Goal: Transaction & Acquisition: Purchase product/service

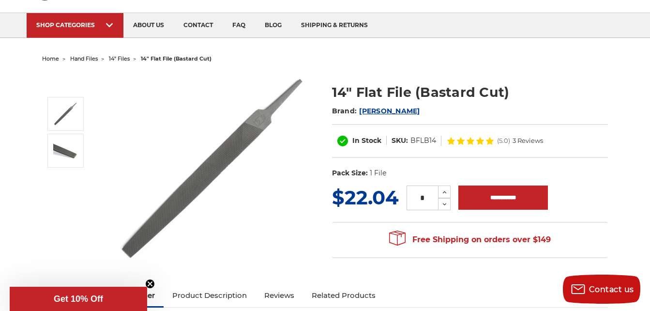
scroll to position [55, 0]
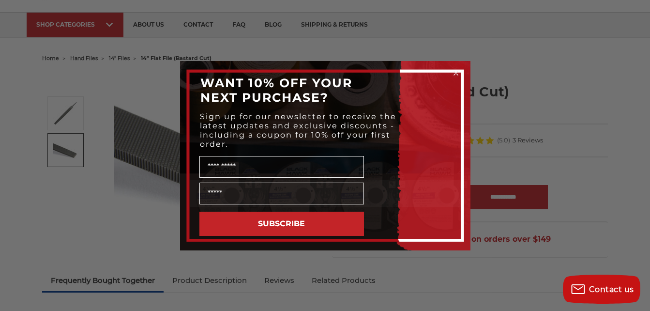
click at [454, 73] on circle "Close dialog" at bounding box center [455, 72] width 9 height 9
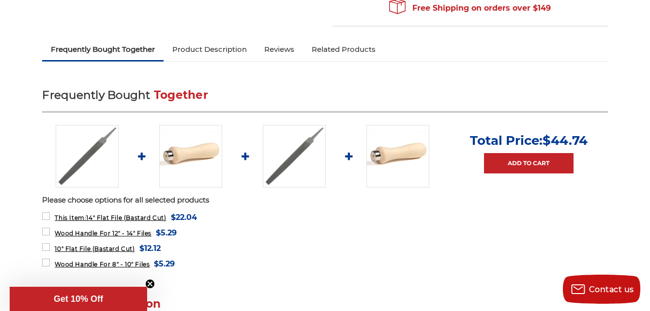
scroll to position [0, 0]
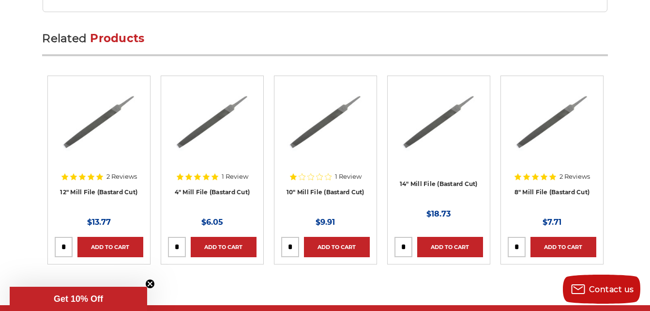
scroll to position [1473, 0]
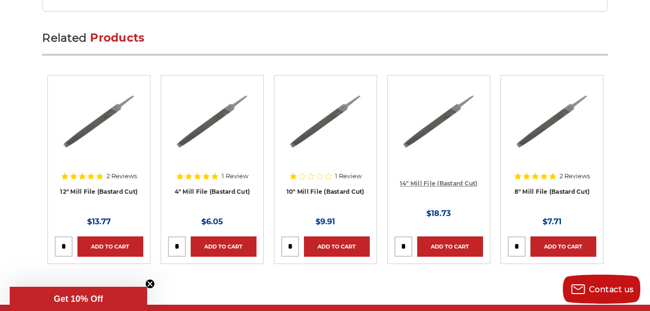
click at [413, 185] on link "14" Mill File (Bastard Cut)" at bounding box center [439, 182] width 78 height 7
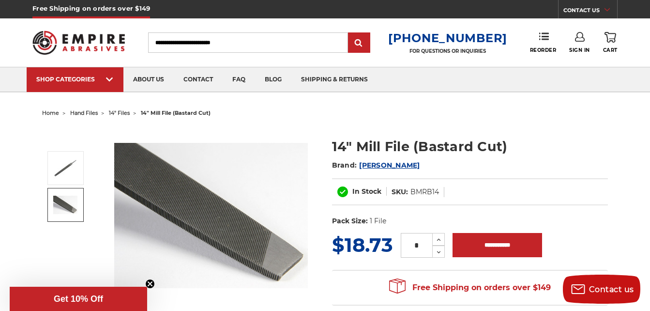
click at [64, 199] on img at bounding box center [65, 204] width 24 height 18
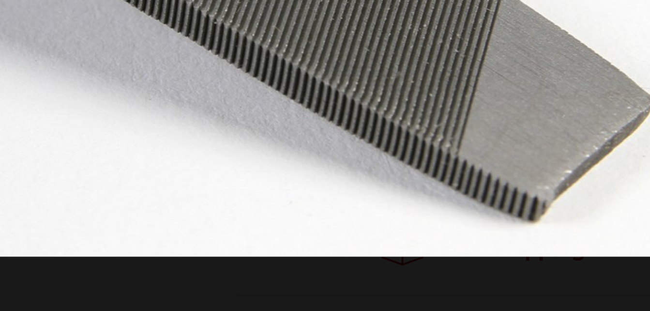
scroll to position [66, 0]
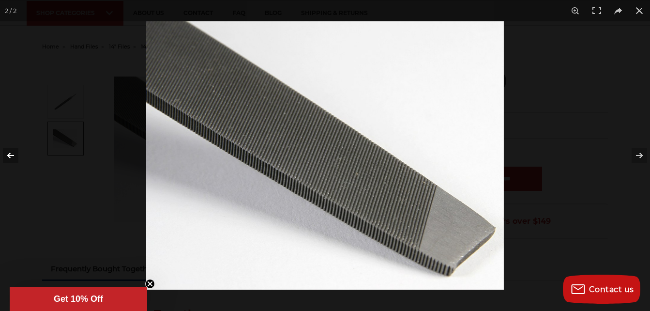
click at [10, 151] on button at bounding box center [17, 155] width 34 height 48
